Goal: Use online tool/utility: Use online tool/utility

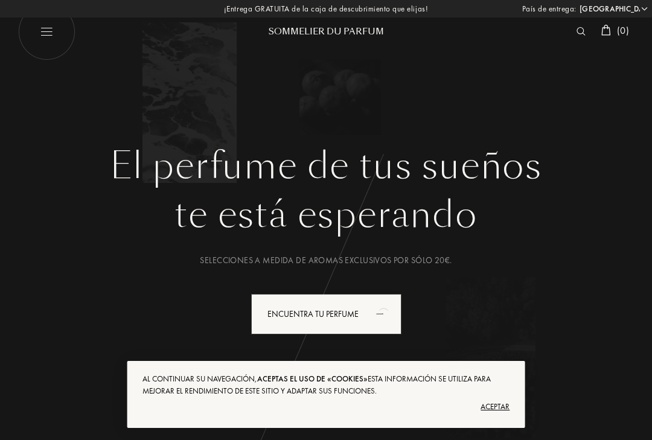
select select "ES"
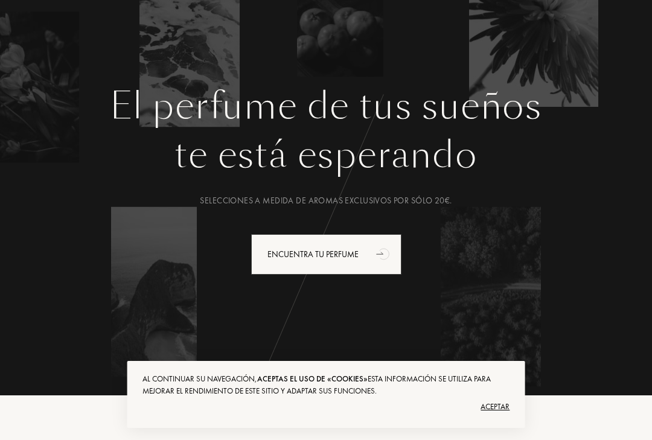
scroll to position [60, 0]
click at [345, 251] on div "Encuentra tu perfume" at bounding box center [326, 254] width 150 height 40
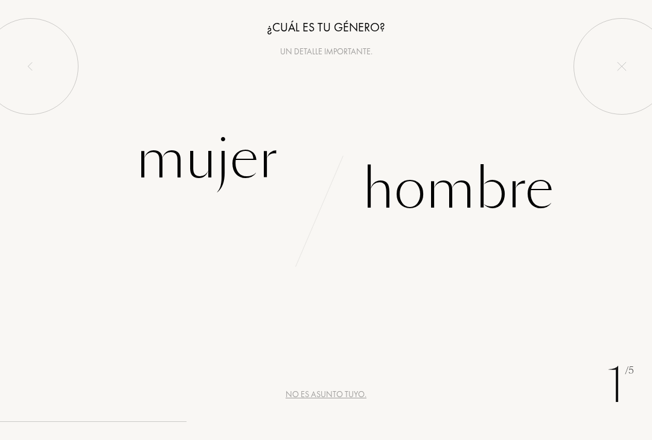
click at [481, 193] on div "Hombre" at bounding box center [457, 190] width 191 height 82
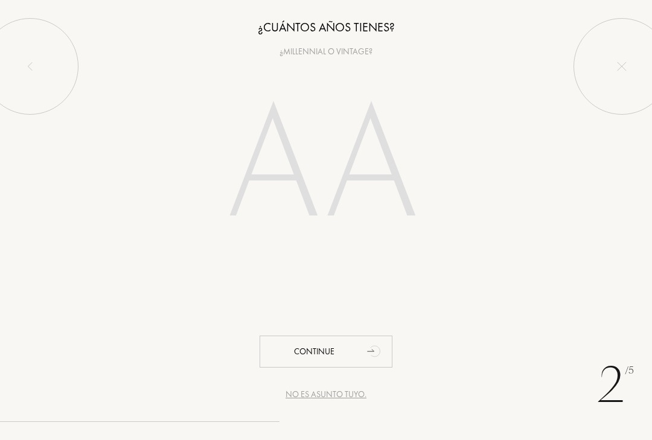
click at [323, 176] on input "number" at bounding box center [326, 168] width 260 height 208
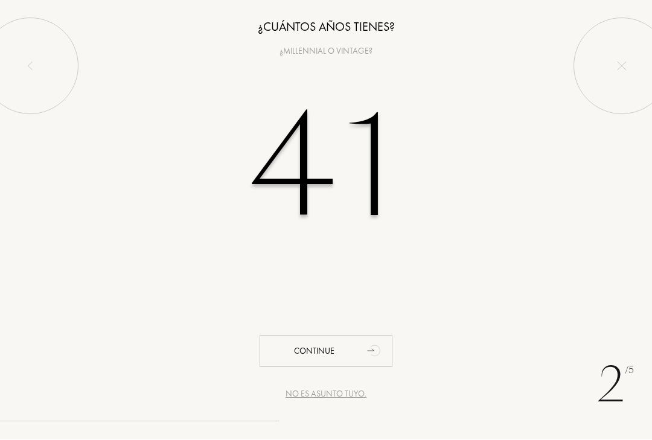
type input "41"
click at [332, 350] on div "Continue" at bounding box center [326, 352] width 133 height 32
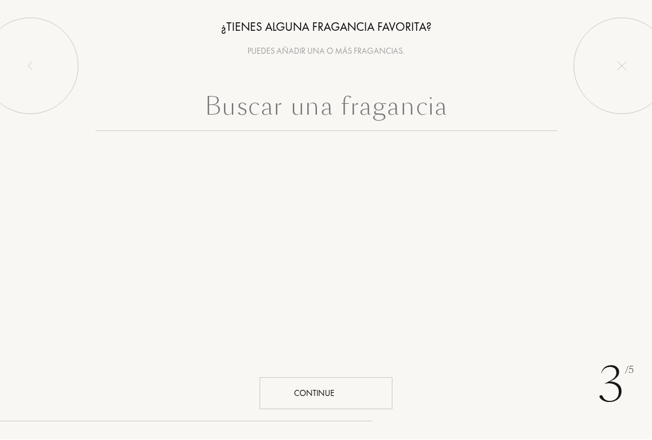
click at [337, 391] on div "Continue" at bounding box center [326, 394] width 133 height 32
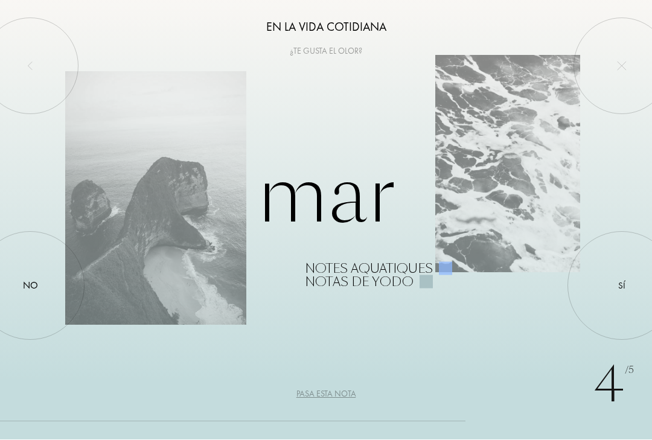
click at [622, 286] on div at bounding box center [622, 286] width 0 height 0
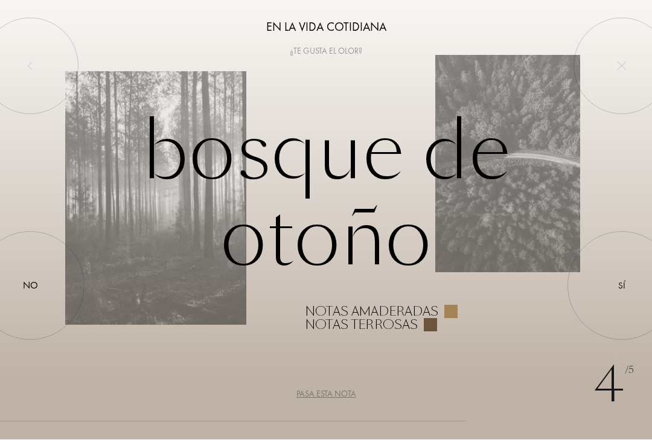
click at [37, 282] on div "No" at bounding box center [30, 286] width 15 height 14
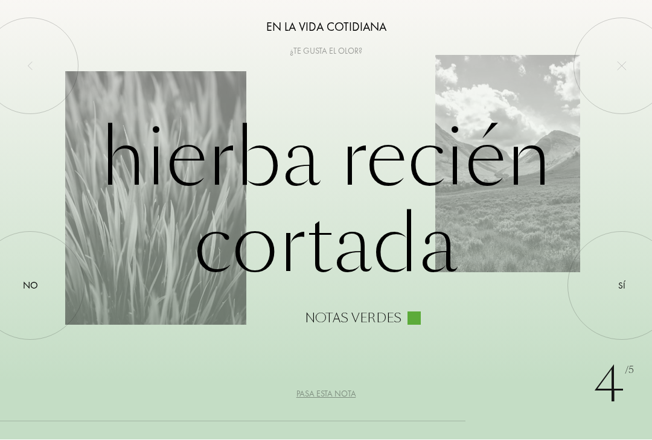
click at [626, 281] on div "Sí" at bounding box center [621, 287] width 7 height 14
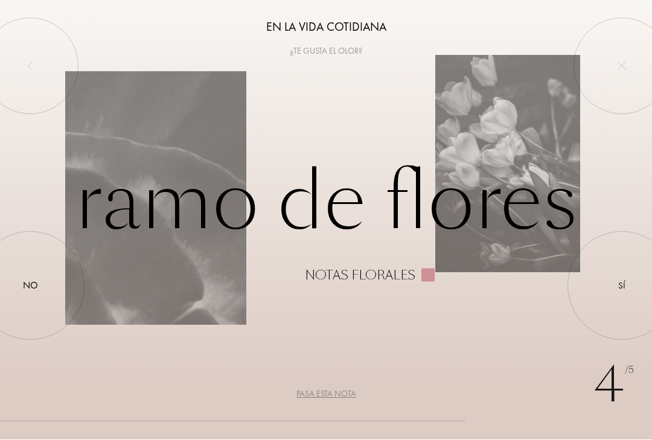
click at [622, 286] on div at bounding box center [622, 286] width 0 height 0
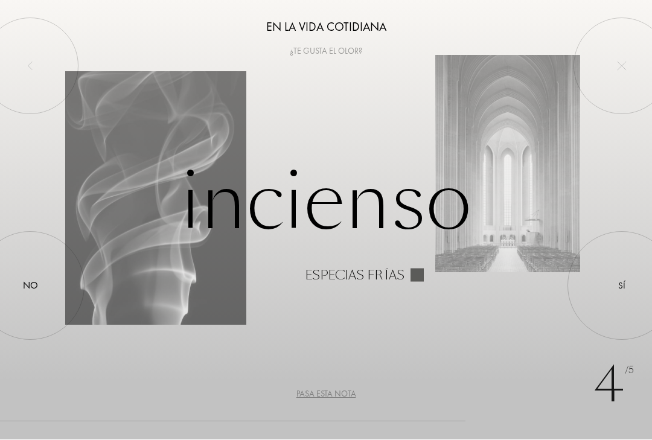
click at [622, 286] on div at bounding box center [622, 286] width 0 height 0
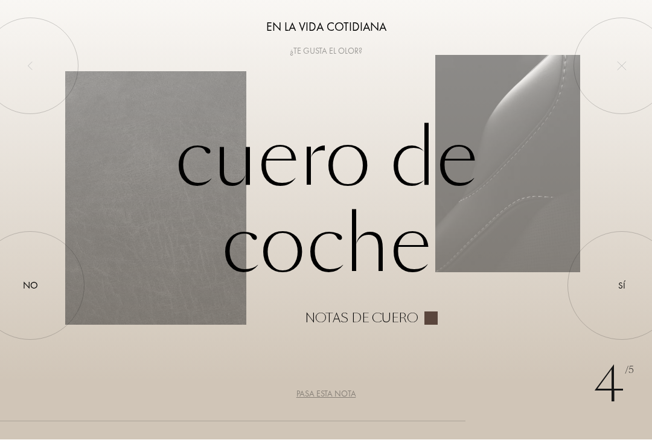
click at [622, 286] on div at bounding box center [622, 286] width 0 height 0
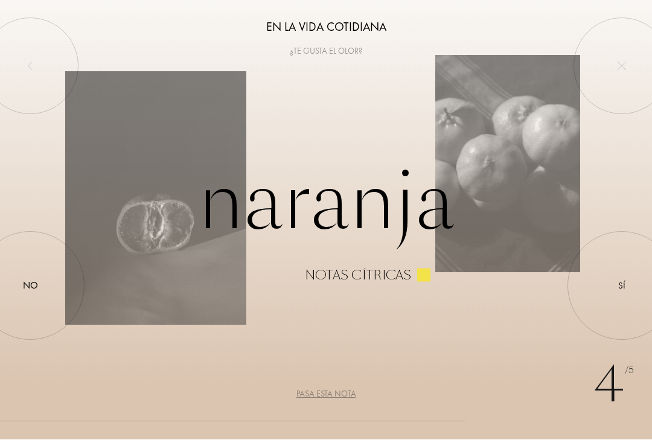
click at [622, 286] on div at bounding box center [622, 286] width 0 height 0
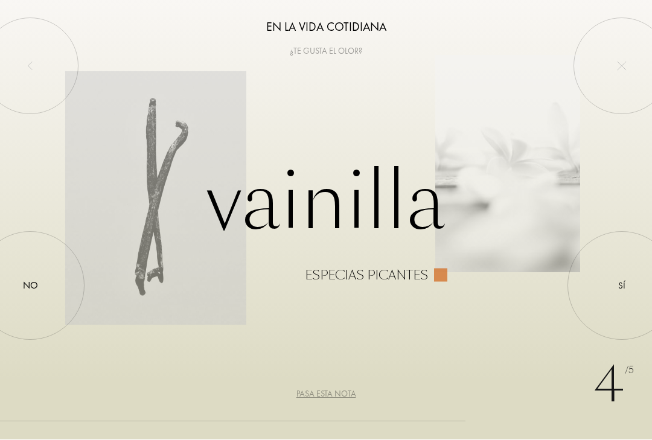
click at [622, 286] on div at bounding box center [622, 286] width 0 height 0
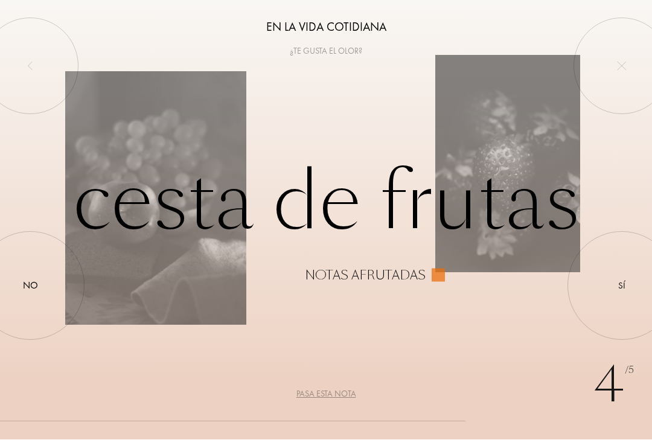
click at [622, 286] on div at bounding box center [622, 286] width 0 height 0
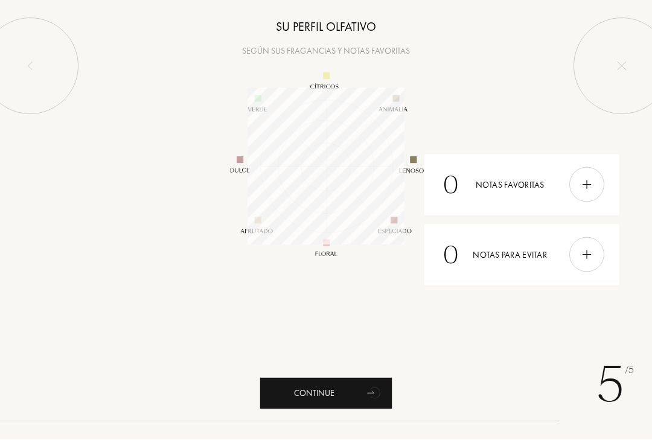
scroll to position [157, 157]
click at [593, 178] on div at bounding box center [587, 185] width 35 height 35
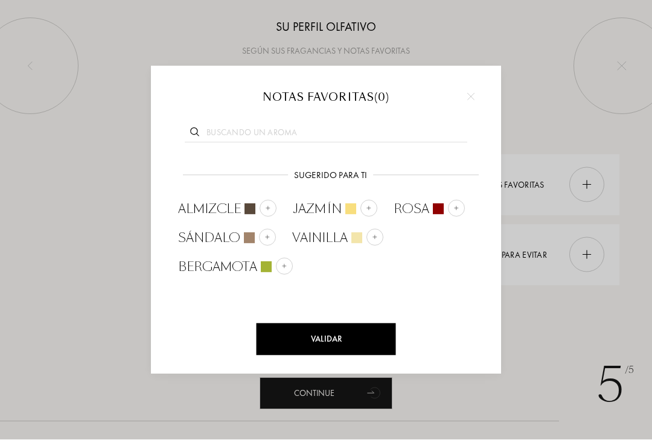
click at [266, 234] on img at bounding box center [268, 237] width 6 height 6
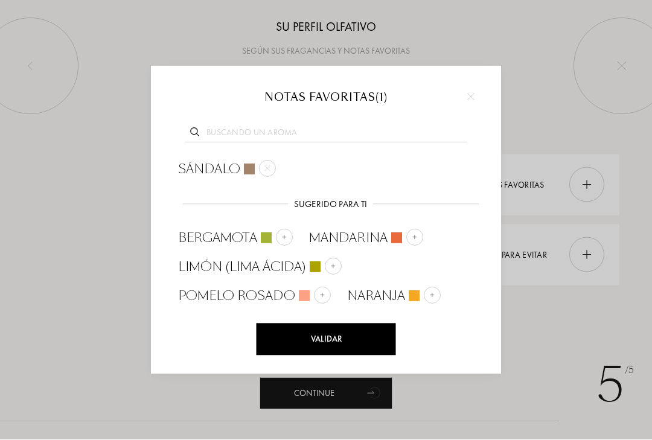
click at [341, 341] on div "Validar" at bounding box center [327, 340] width 140 height 32
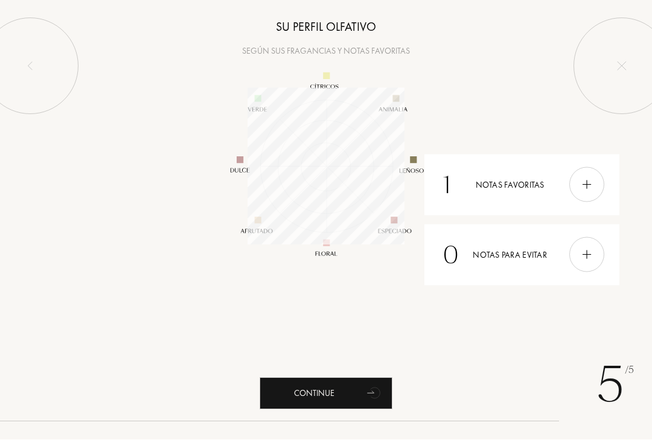
click at [596, 181] on div at bounding box center [587, 185] width 35 height 35
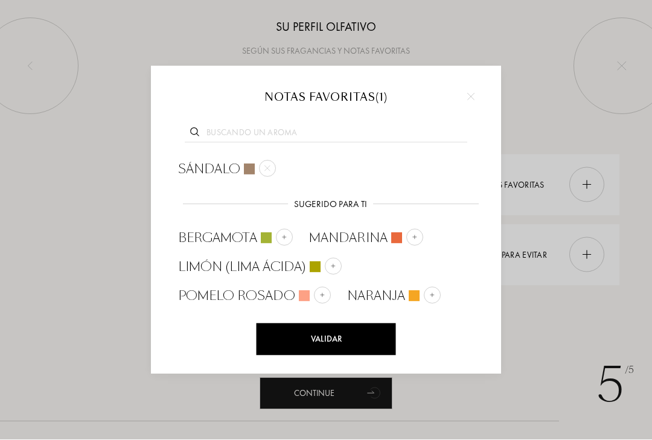
click at [548, 57] on div at bounding box center [326, 220] width 652 height 440
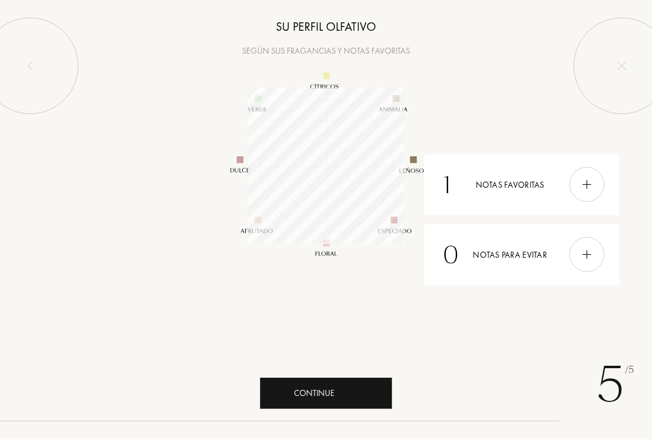
click at [356, 393] on div "Continue" at bounding box center [326, 394] width 133 height 32
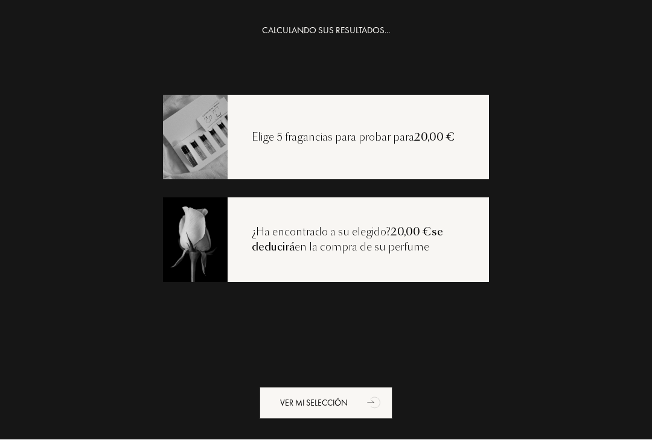
click at [426, 141] on span "20,00 €" at bounding box center [434, 137] width 41 height 14
click at [357, 396] on div "Ver mi selección" at bounding box center [326, 404] width 133 height 32
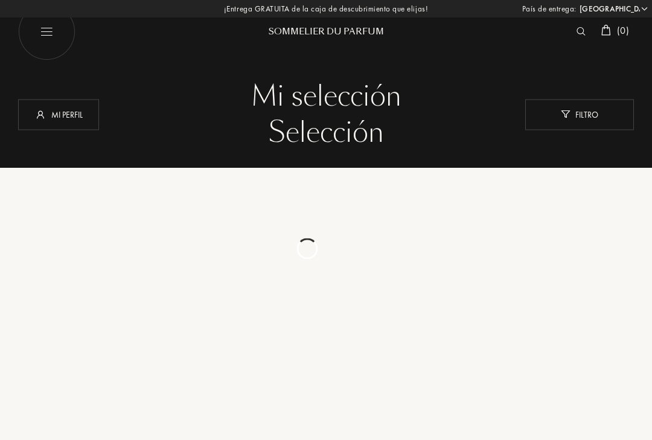
select select "ES"
